Goal: Task Accomplishment & Management: Complete application form

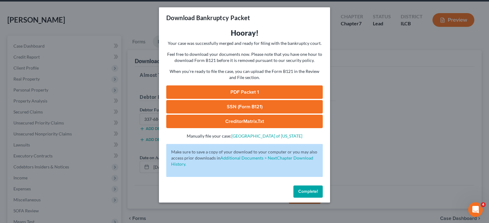
click at [313, 196] on button "Complete!" at bounding box center [307, 192] width 29 height 12
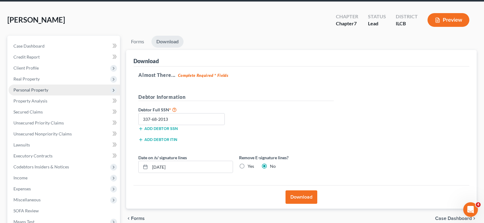
click at [47, 88] on span "Personal Property" at bounding box center [30, 89] width 35 height 5
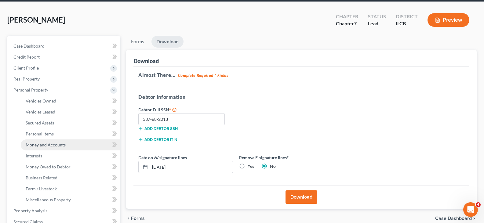
click at [64, 147] on span "Money and Accounts" at bounding box center [46, 144] width 40 height 5
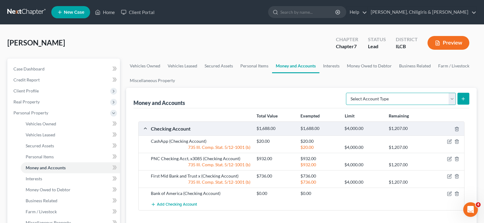
click at [454, 100] on select "Select Account Type Brokerage Cash on Hand Certificates of Deposit Checking Acc…" at bounding box center [401, 99] width 110 height 12
select select "savings"
click at [347, 93] on select "Select Account Type Brokerage Cash on Hand Certificates of Deposit Checking Acc…" at bounding box center [401, 99] width 110 height 12
click at [462, 97] on icon "submit" at bounding box center [463, 99] width 5 height 5
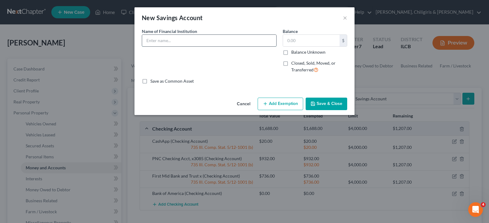
click at [222, 43] on input "text" at bounding box center [209, 41] width 134 height 12
type input "PNC Savings Account"
click at [287, 39] on input "text" at bounding box center [311, 41] width 57 height 12
type input "125.00"
click at [285, 104] on button "Add Exemption" at bounding box center [281, 104] width 46 height 13
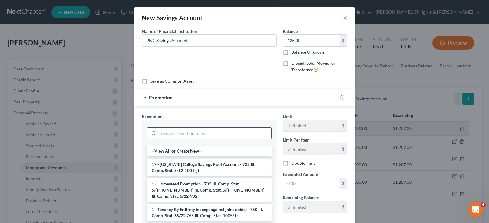
click at [181, 134] on input "search" at bounding box center [214, 134] width 113 height 12
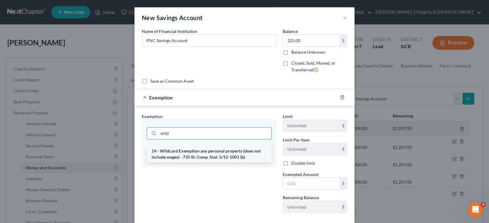
type input "wild"
click at [189, 155] on li "14 - Wildcard Exemption any personal property (does not include wages) - 735 Il…" at bounding box center [209, 154] width 125 height 17
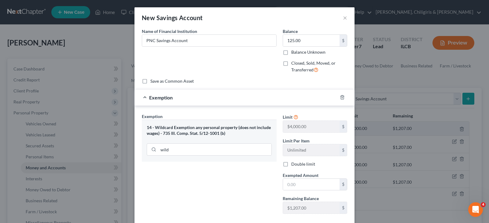
click at [185, 128] on div "14 - Wildcard Exemption any personal property (does not include wages) - 735 Il…" at bounding box center [209, 130] width 125 height 11
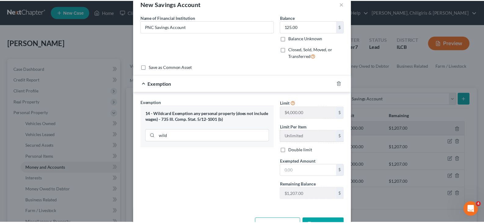
scroll to position [35, 0]
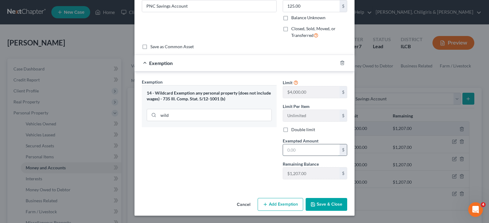
click at [308, 153] on input "text" at bounding box center [311, 151] width 57 height 12
type input "125.00"
click at [317, 203] on button "Save & Close" at bounding box center [327, 204] width 42 height 13
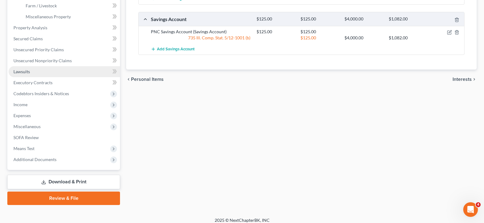
scroll to position [211, 0]
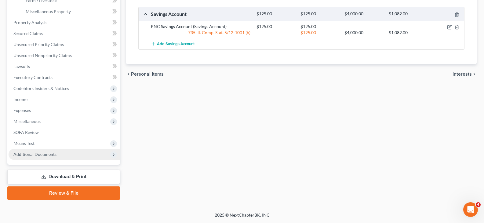
drag, startPoint x: 61, startPoint y: 178, endPoint x: 62, endPoint y: 150, distance: 28.1
click at [61, 178] on link "Download & Print" at bounding box center [63, 177] width 113 height 14
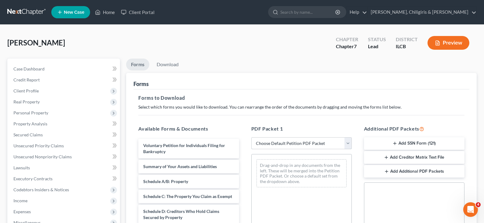
click at [346, 142] on select "Choose Default Petition PDF Packet Complete Bankruptcy Petition (all forms and …" at bounding box center [301, 143] width 101 height 12
select select "8"
click at [251, 137] on select "Choose Default Petition PDF Packet Complete Bankruptcy Petition (all forms and …" at bounding box center [301, 143] width 101 height 12
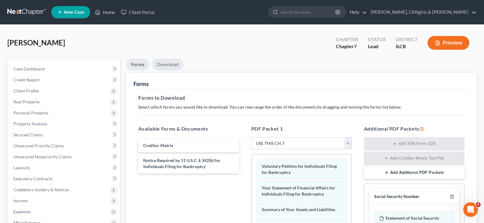
click at [171, 64] on link "Download" at bounding box center [168, 65] width 32 height 12
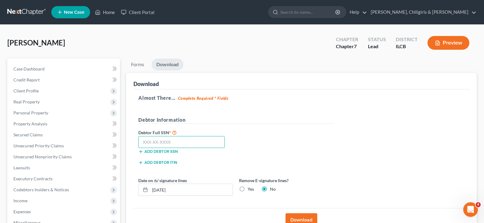
click at [183, 142] on input "text" at bounding box center [181, 142] width 86 height 12
type input "337-68-2013"
click at [311, 218] on button "Download" at bounding box center [302, 220] width 32 height 13
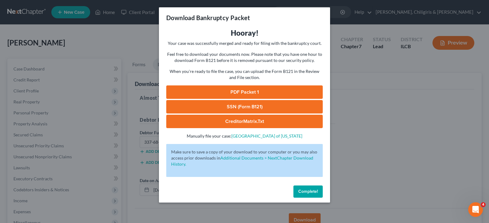
click at [267, 92] on link "PDF Packet 1" at bounding box center [244, 92] width 156 height 13
drag, startPoint x: 308, startPoint y: 189, endPoint x: 311, endPoint y: 172, distance: 17.3
click at [308, 189] on span "Complete!" at bounding box center [308, 191] width 20 height 5
